Goal: Task Accomplishment & Management: Manage account settings

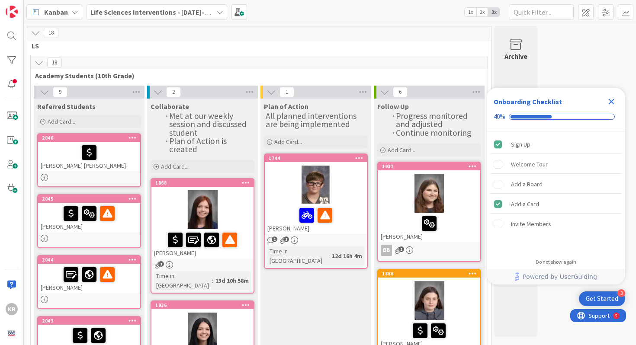
click at [93, 167] on div "[PERSON_NAME] [PERSON_NAME]" at bounding box center [89, 156] width 102 height 29
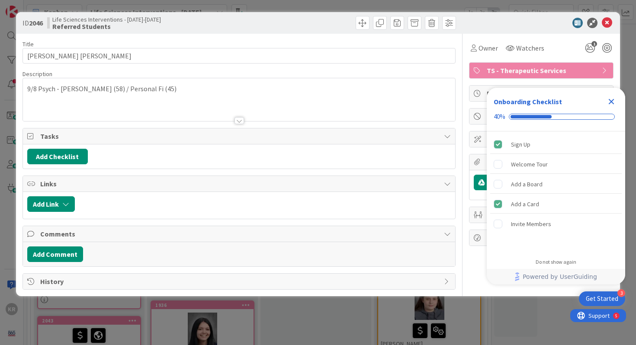
click at [610, 106] on icon "Close Checklist" at bounding box center [611, 101] width 10 height 10
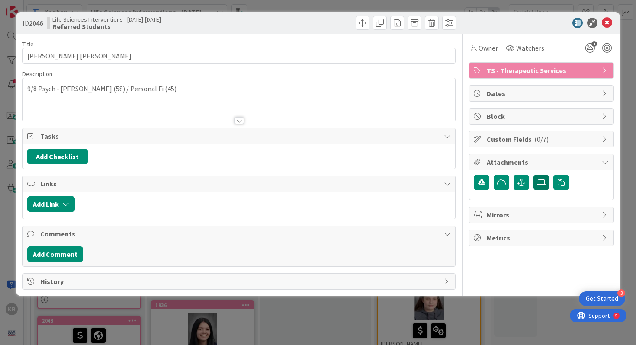
click at [536, 182] on label at bounding box center [541, 183] width 16 height 16
click at [533, 175] on input "file" at bounding box center [533, 175] width 0 height 0
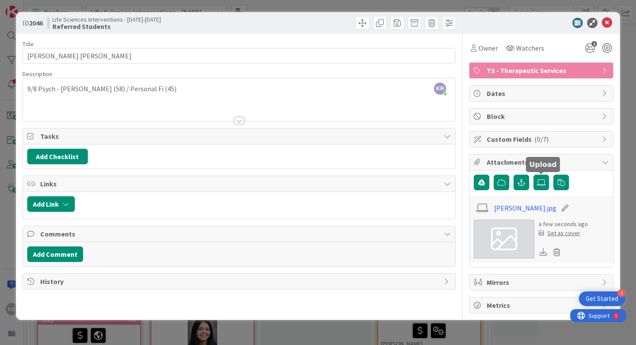
click at [559, 236] on div "Set as cover" at bounding box center [559, 233] width 42 height 9
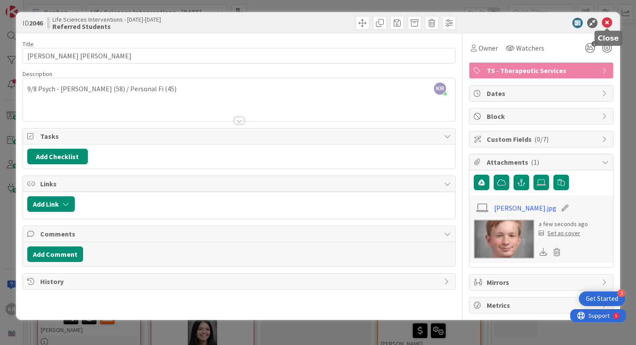
click at [606, 26] on icon at bounding box center [606, 23] width 10 height 10
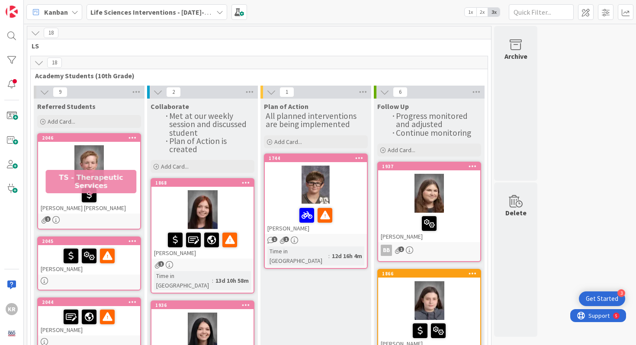
scroll to position [49, 0]
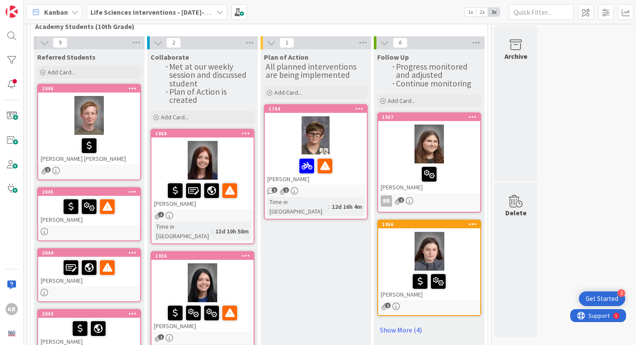
click at [119, 227] on link "2045 [PERSON_NAME]" at bounding box center [89, 214] width 104 height 54
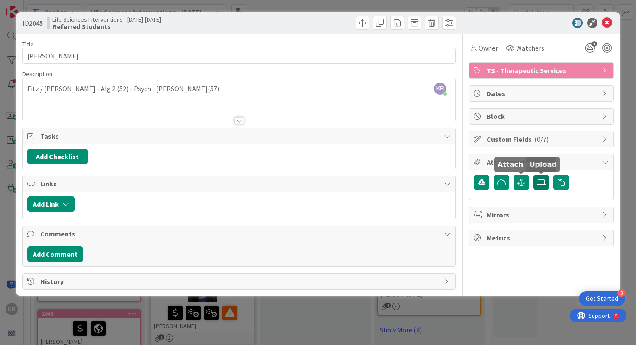
click at [539, 186] on label at bounding box center [541, 183] width 16 height 16
click at [533, 175] on input "file" at bounding box center [533, 175] width 0 height 0
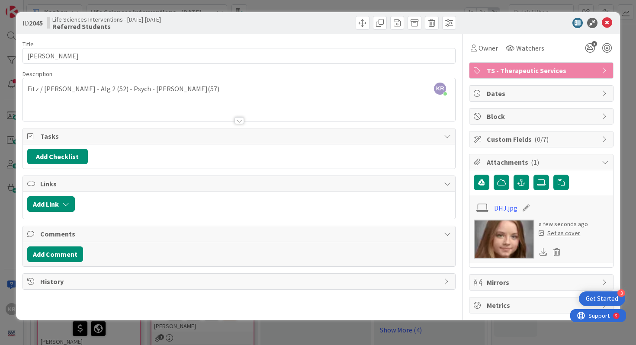
click at [566, 235] on div "Set as cover" at bounding box center [559, 233] width 42 height 9
click at [606, 20] on icon at bounding box center [606, 23] width 10 height 10
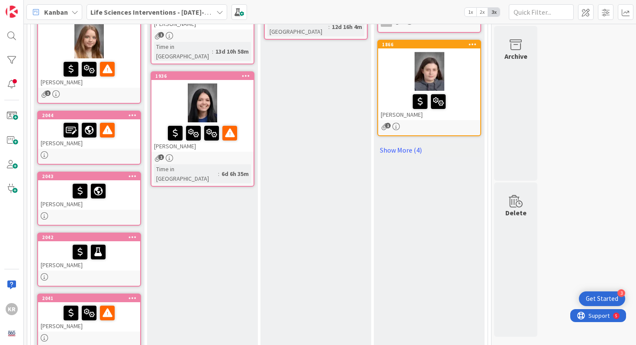
scroll to position [228, 0]
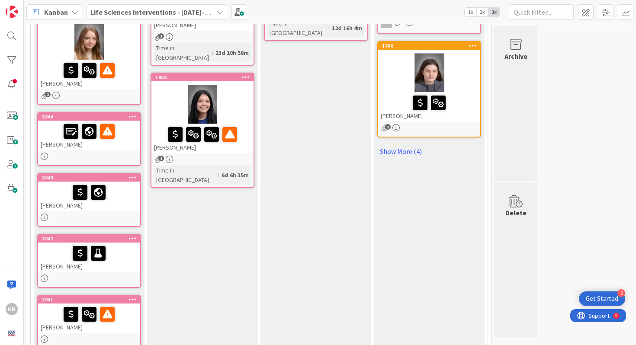
click at [102, 153] on div at bounding box center [89, 156] width 102 height 7
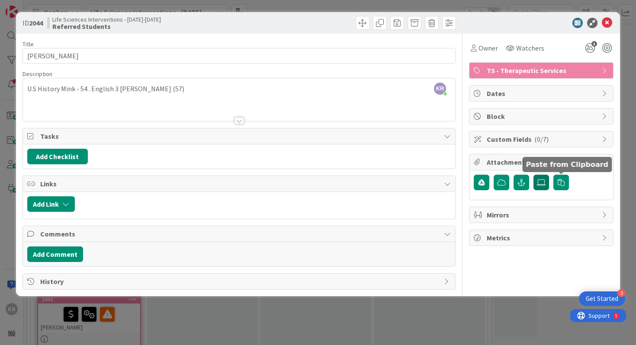
click at [548, 183] on label at bounding box center [541, 183] width 16 height 16
click at [533, 175] on input "file" at bounding box center [533, 175] width 0 height 0
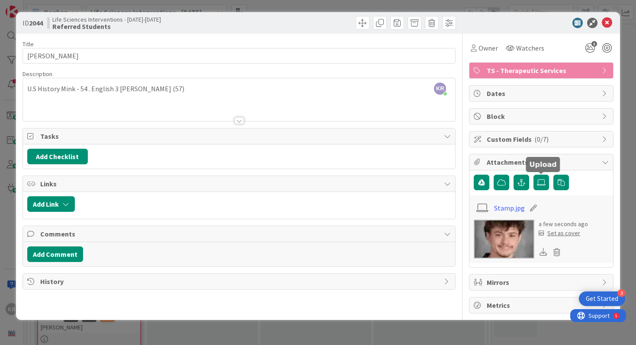
click at [568, 235] on div "Set as cover" at bounding box center [559, 233] width 42 height 9
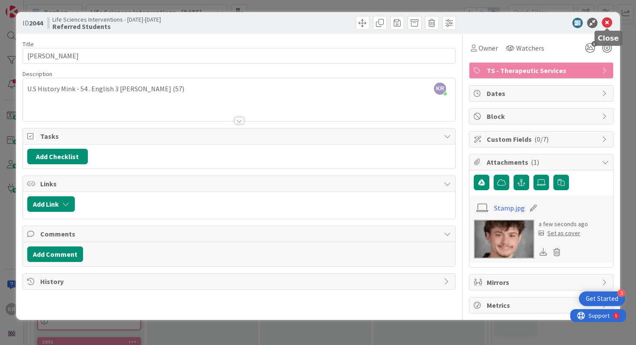
click at [606, 20] on icon at bounding box center [606, 23] width 10 height 10
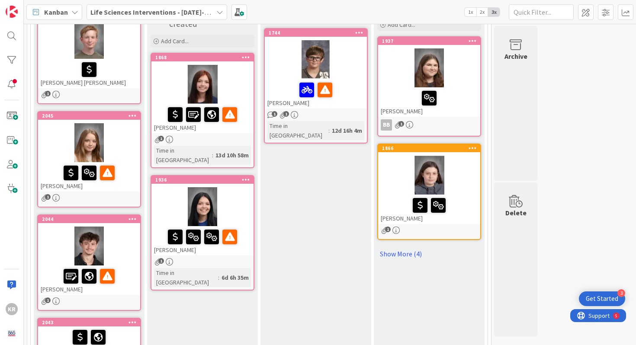
scroll to position [77, 0]
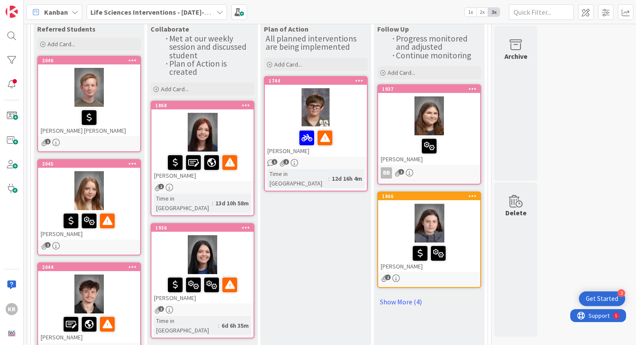
click at [113, 108] on div "[PERSON_NAME] [PERSON_NAME]" at bounding box center [89, 121] width 102 height 29
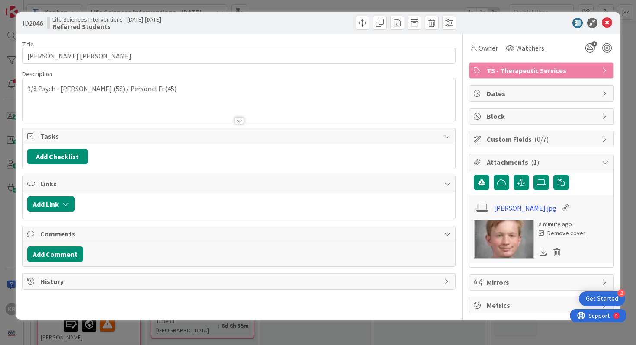
click at [569, 230] on div "Remove cover" at bounding box center [561, 233] width 47 height 9
click at [570, 230] on div "Set as cover" at bounding box center [559, 233] width 42 height 9
click at [605, 24] on icon at bounding box center [606, 23] width 10 height 10
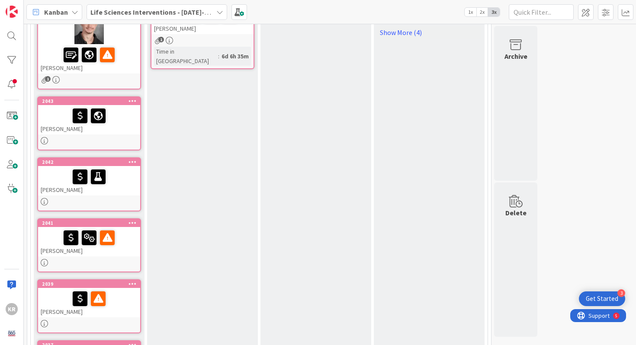
click at [79, 138] on div at bounding box center [89, 140] width 102 height 7
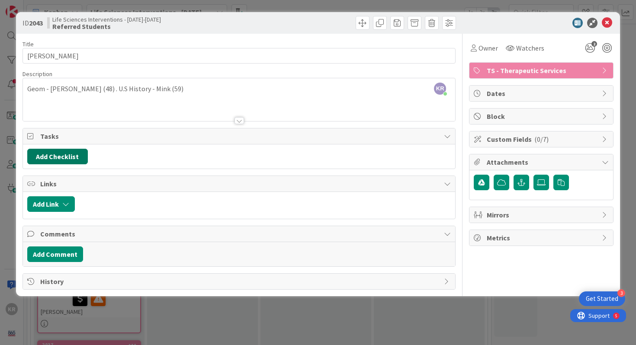
click at [61, 158] on button "Add Checklist" at bounding box center [57, 157] width 61 height 16
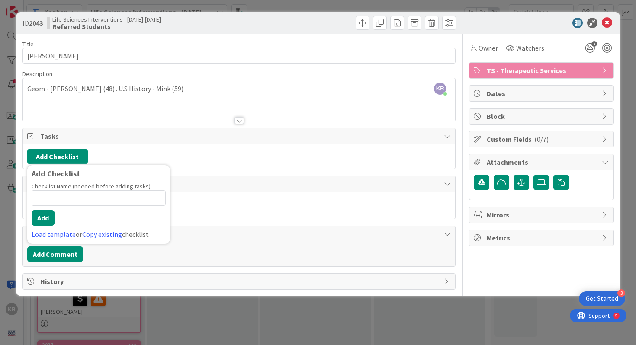
click at [70, 128] on div "Tasks" at bounding box center [239, 136] width 432 height 16
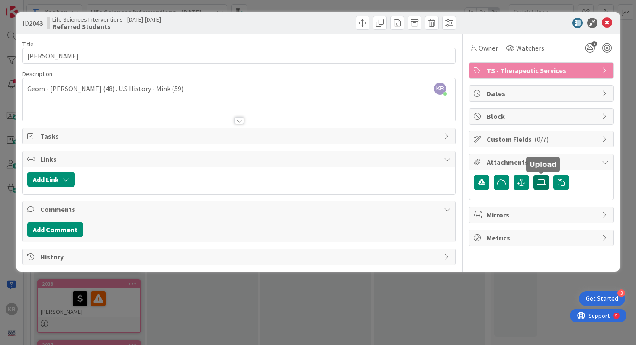
click at [541, 187] on label at bounding box center [541, 183] width 16 height 16
click at [533, 175] on input "file" at bounding box center [533, 175] width 0 height 0
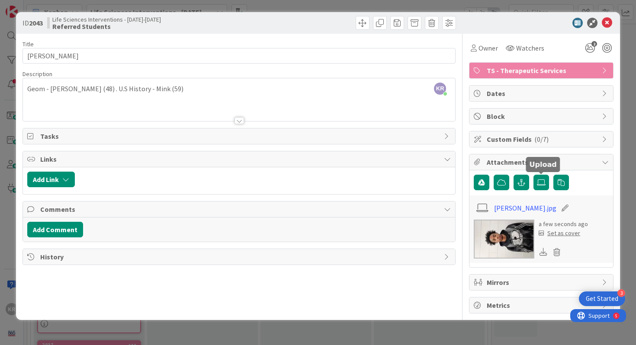
click at [560, 236] on div "Set as cover" at bounding box center [559, 233] width 42 height 9
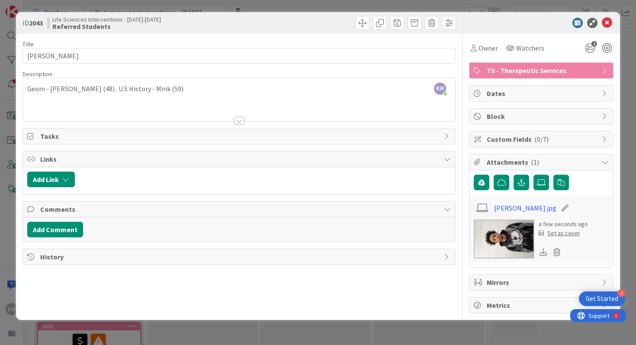
click at [562, 233] on div "Set as cover" at bounding box center [559, 233] width 42 height 9
click at [559, 206] on icon at bounding box center [565, 208] width 12 height 9
click at [612, 22] on div at bounding box center [536, 23] width 153 height 10
click at [601, 24] on div at bounding box center [536, 23] width 153 height 10
click at [602, 23] on icon at bounding box center [606, 23] width 10 height 10
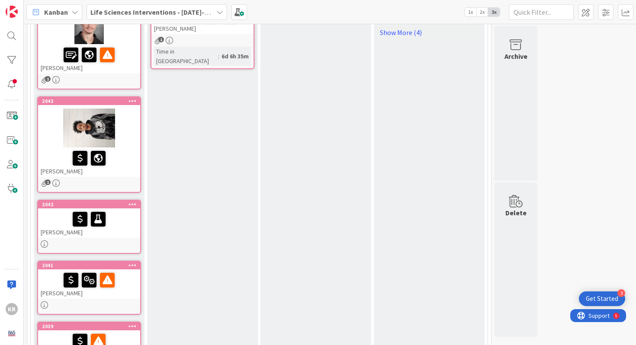
scroll to position [436, 0]
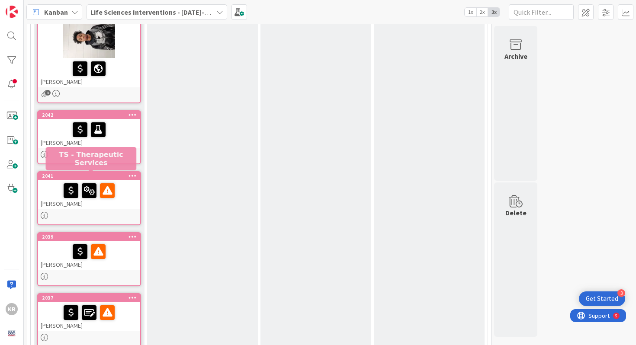
click at [115, 148] on link "2042 [PERSON_NAME]" at bounding box center [89, 137] width 104 height 54
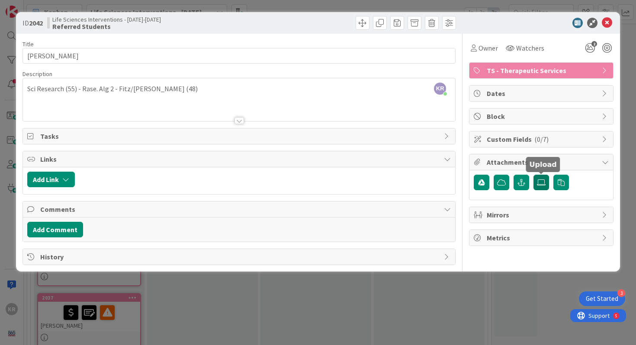
click at [538, 178] on label at bounding box center [541, 183] width 16 height 16
click at [533, 175] on input "file" at bounding box center [533, 175] width 0 height 0
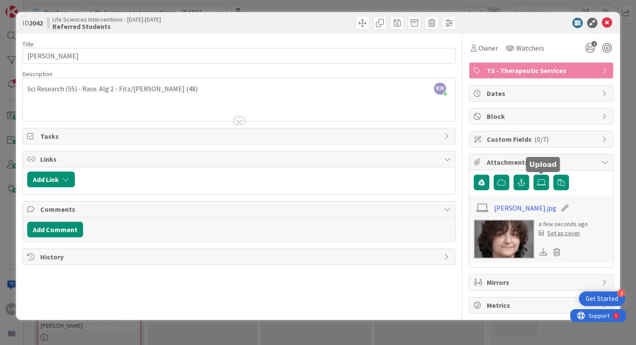
click at [564, 232] on div "Set as cover" at bounding box center [559, 233] width 42 height 9
click at [565, 233] on div "Set as cover" at bounding box center [559, 233] width 42 height 9
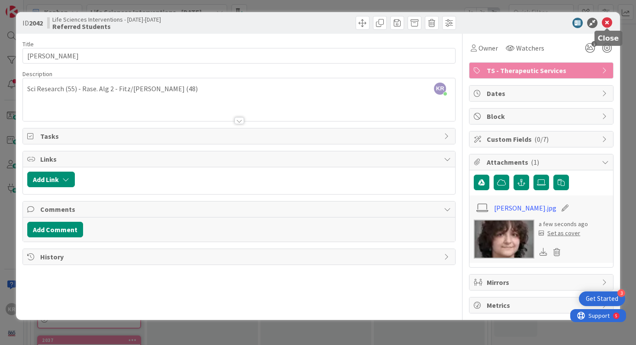
click at [603, 16] on div "ID 2042 Life Sciences Interventions - [DATE]-[DATE] Referred Students" at bounding box center [318, 23] width 604 height 22
click at [612, 23] on div at bounding box center [536, 23] width 153 height 10
click at [604, 21] on icon at bounding box center [606, 23] width 10 height 10
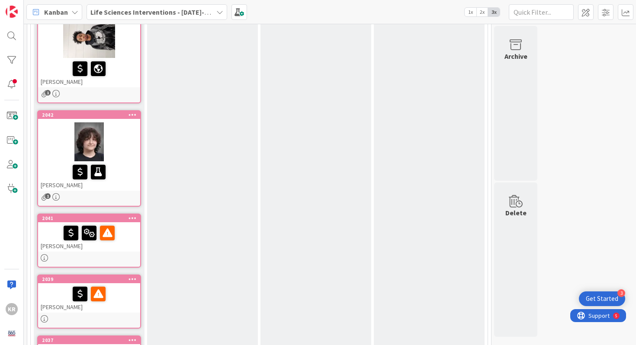
scroll to position [511, 0]
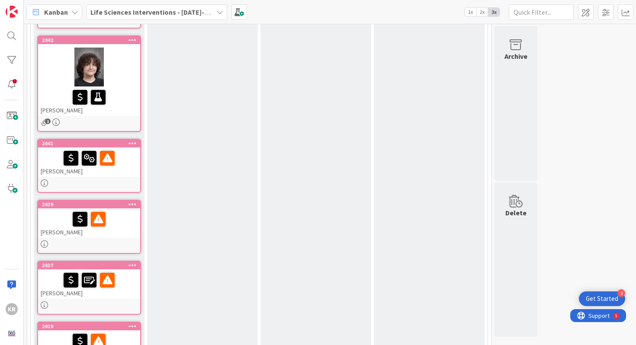
click at [113, 188] on link "2041 [PERSON_NAME]" at bounding box center [89, 166] width 104 height 54
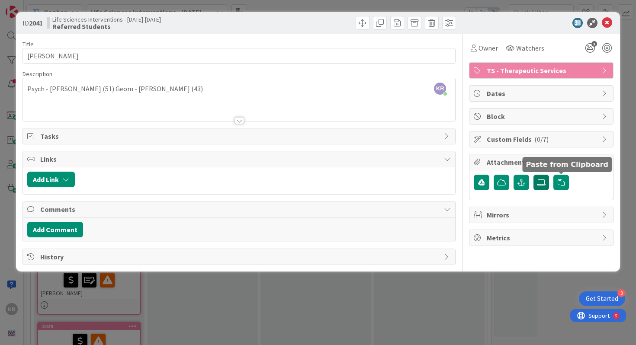
click at [537, 182] on icon at bounding box center [541, 182] width 9 height 7
click at [533, 175] on input "file" at bounding box center [533, 175] width 0 height 0
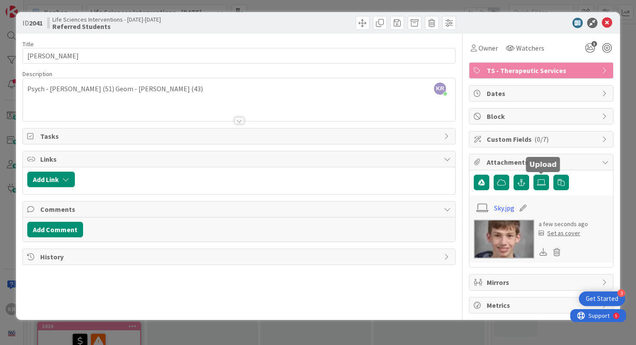
click at [568, 234] on div "Set as cover" at bounding box center [559, 233] width 42 height 9
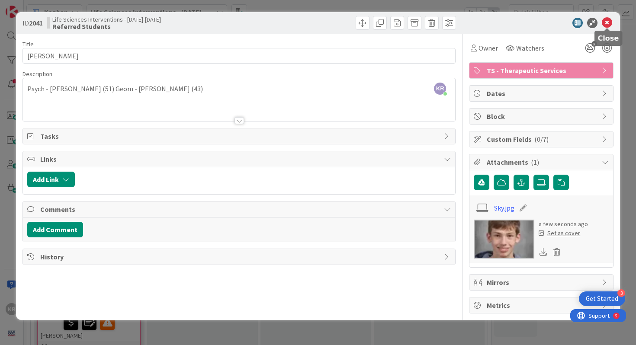
click at [607, 22] on icon at bounding box center [606, 23] width 10 height 10
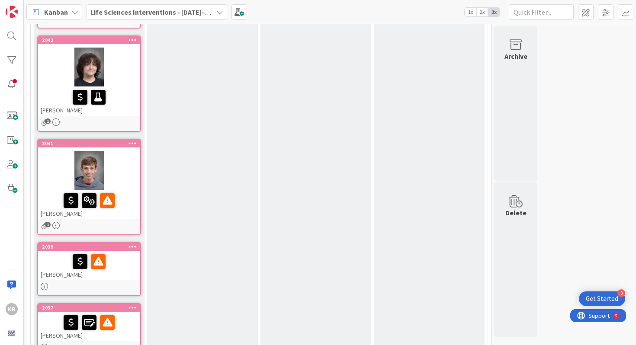
scroll to position [626, 0]
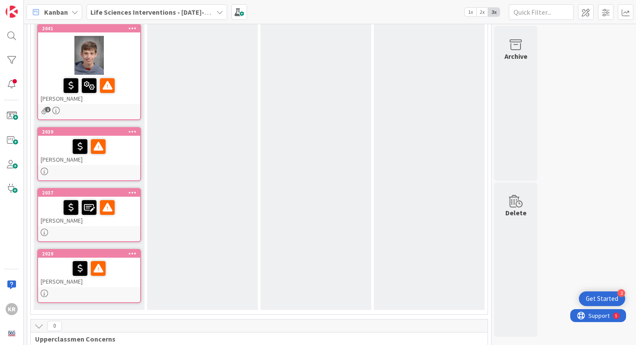
click at [126, 171] on div at bounding box center [89, 171] width 102 height 7
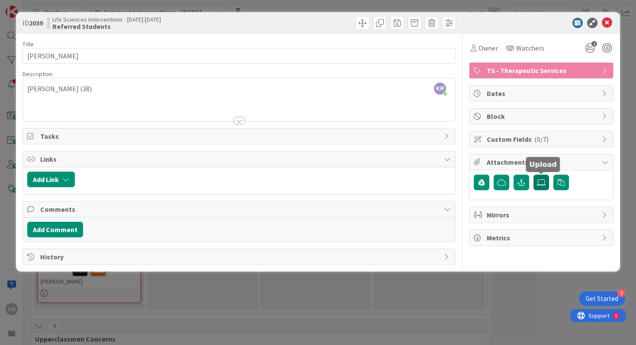
click at [538, 189] on label at bounding box center [541, 183] width 16 height 16
click at [533, 175] on input "file" at bounding box center [533, 175] width 0 height 0
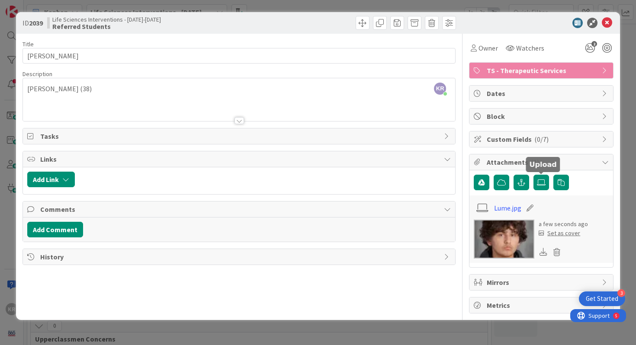
click at [563, 235] on div "Set as cover" at bounding box center [559, 233] width 42 height 9
click at [608, 19] on icon at bounding box center [606, 23] width 10 height 10
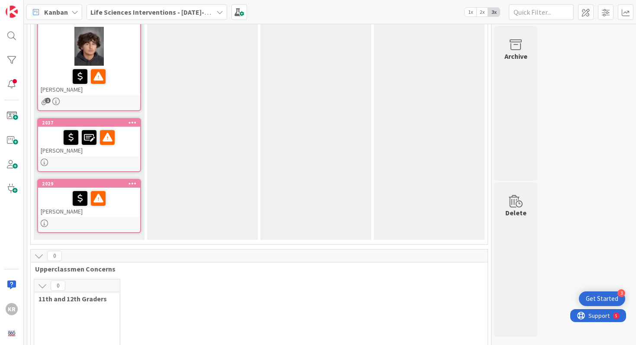
scroll to position [752, 0]
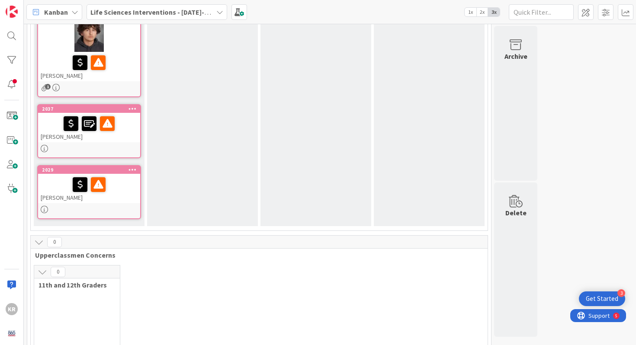
click at [129, 141] on div "[PERSON_NAME]" at bounding box center [89, 127] width 102 height 29
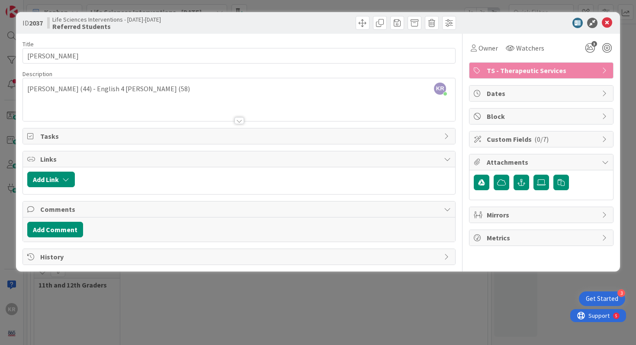
click at [253, 297] on div "ID 2037 Life Sciences Interventions - [DATE]-[DATE] Referred Students Title 12 …" at bounding box center [318, 172] width 636 height 345
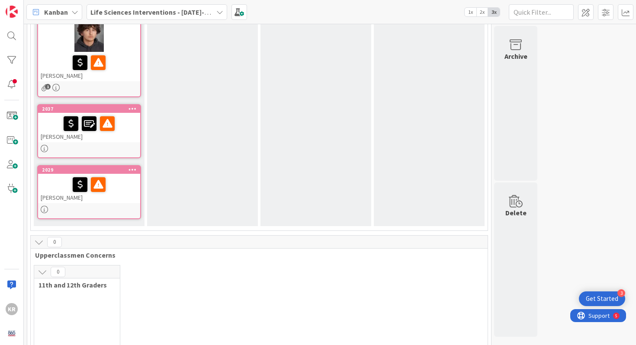
click at [67, 195] on div "[PERSON_NAME]" at bounding box center [89, 188] width 102 height 29
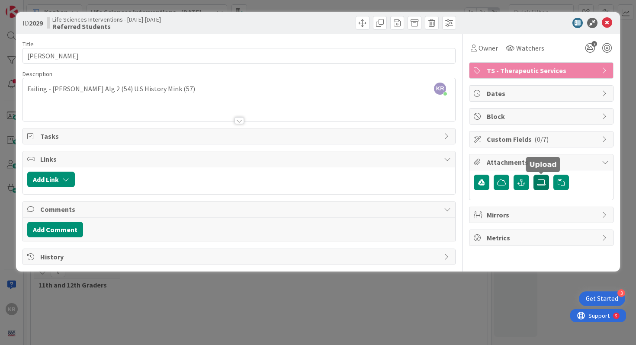
click at [538, 185] on icon at bounding box center [541, 182] width 9 height 7
click at [533, 175] on input "file" at bounding box center [533, 175] width 0 height 0
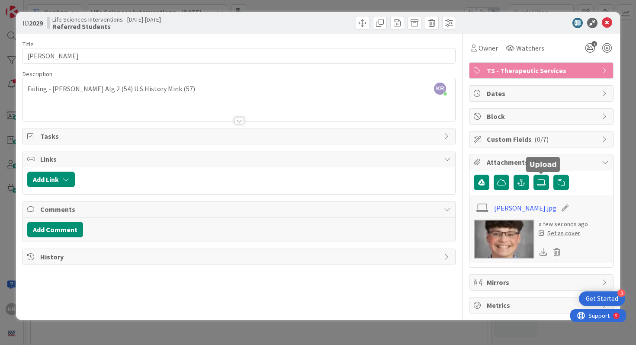
click at [553, 233] on div "Set as cover" at bounding box center [559, 233] width 42 height 9
click at [611, 21] on icon at bounding box center [606, 23] width 10 height 10
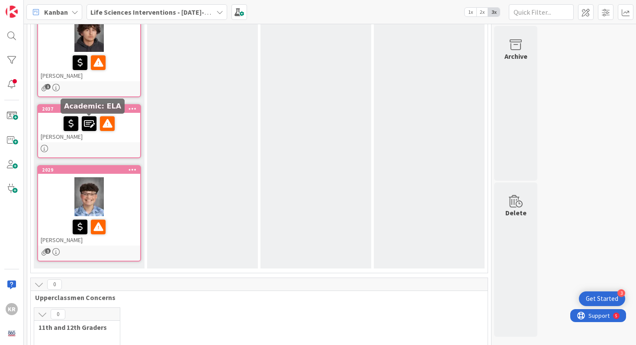
click at [90, 146] on div at bounding box center [89, 148] width 102 height 7
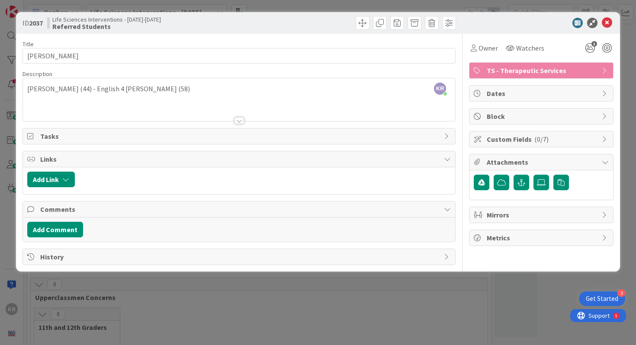
click at [338, 307] on div "ID 2037 Life Sciences Interventions - [DATE]-[DATE] Referred Students Title 12 …" at bounding box center [318, 172] width 636 height 345
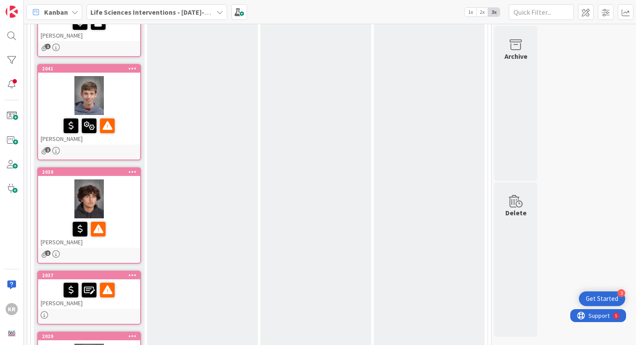
scroll to position [708, 0]
